Goal: Information Seeking & Learning: Learn about a topic

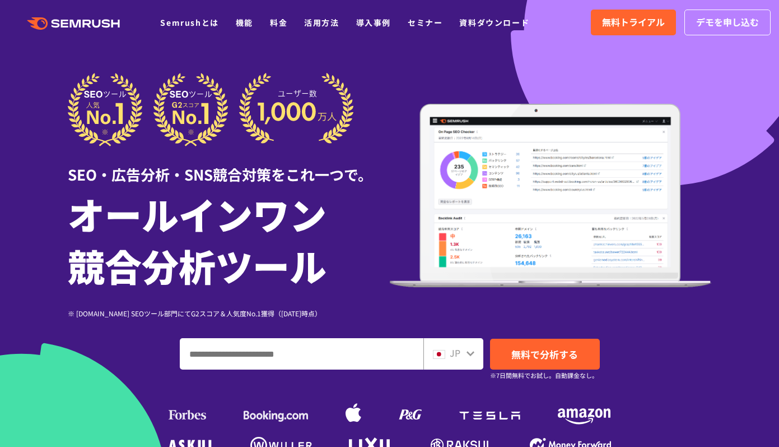
click at [310, 357] on input "ドメイン、キーワードまたはURLを入力してください" at bounding box center [301, 353] width 243 height 30
paste input "**********"
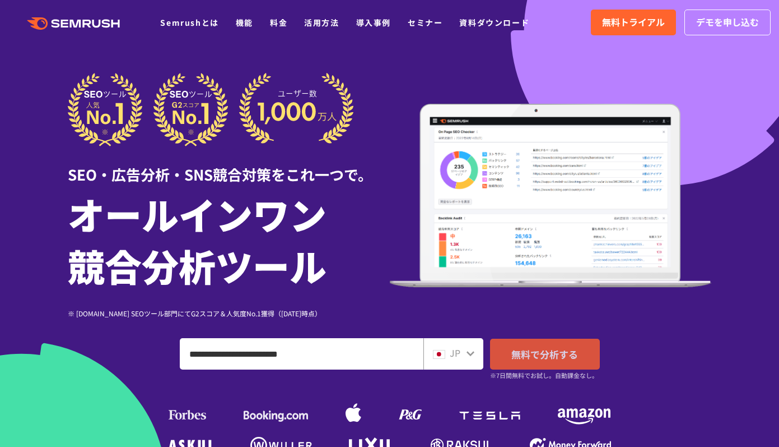
type input "**********"
click at [532, 356] on span "無料で分析する" at bounding box center [544, 354] width 67 height 14
